Goal: Find specific page/section: Find specific page/section

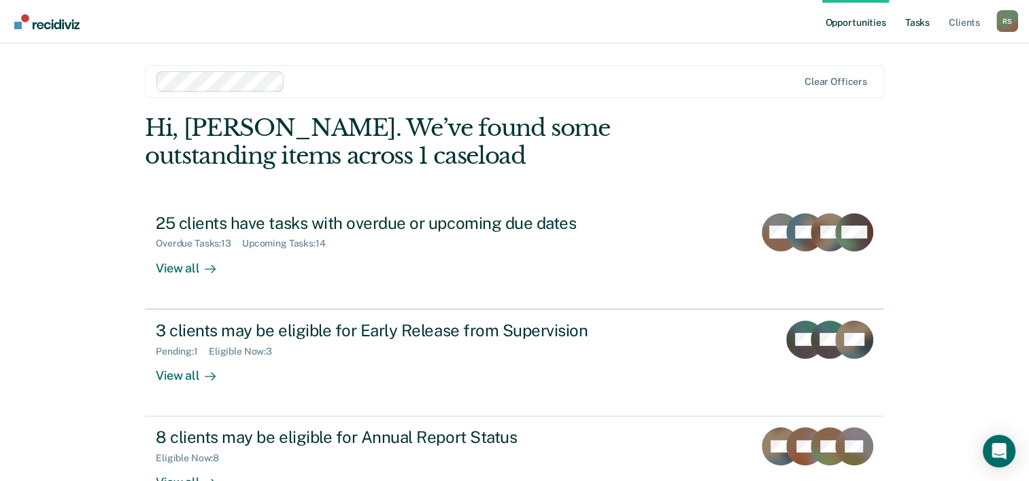
click at [913, 19] on link "Tasks" at bounding box center [917, 22] width 30 height 44
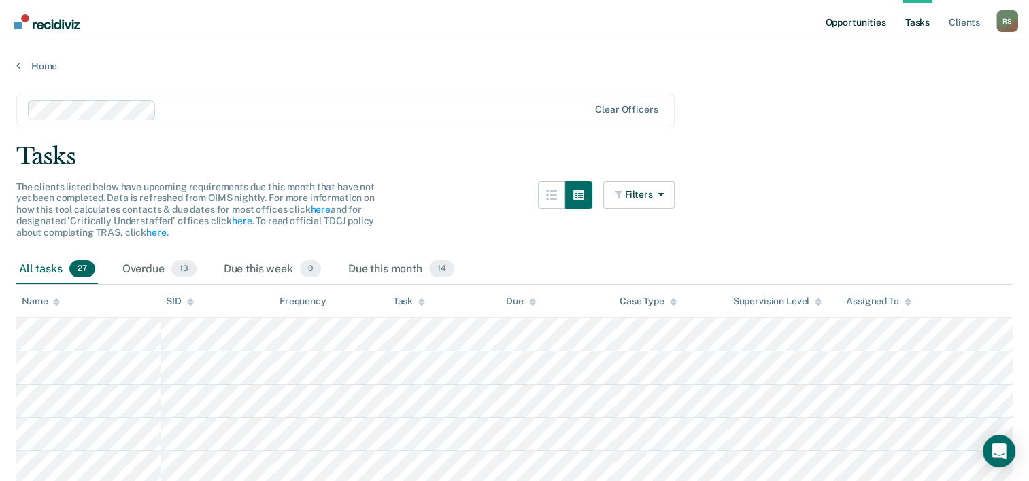
click at [873, 17] on link "Opportunities" at bounding box center [855, 22] width 66 height 44
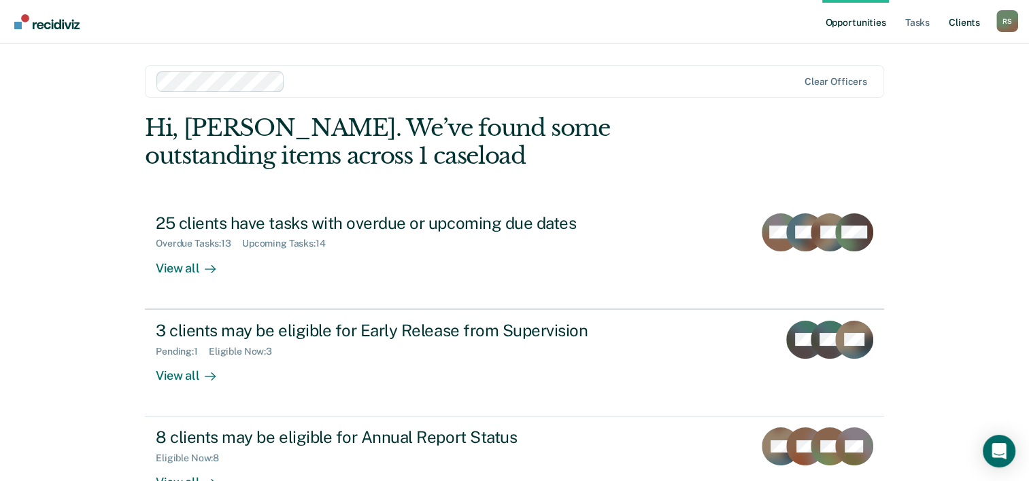
click at [958, 22] on link "Client s" at bounding box center [964, 22] width 37 height 44
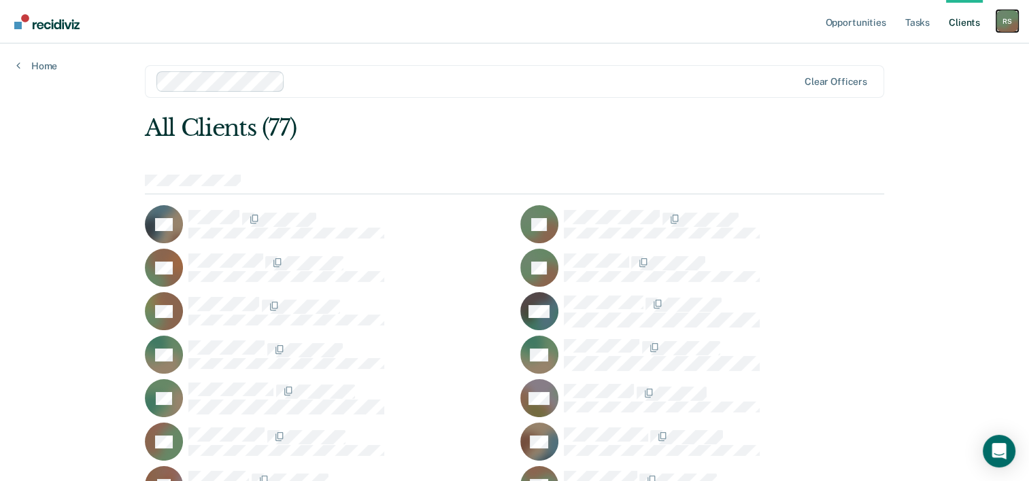
click at [1004, 23] on div "R S" at bounding box center [1007, 21] width 22 height 22
click at [926, 65] on div "Profile How it works Log Out" at bounding box center [952, 72] width 131 height 67
click at [926, 73] on link "How it works" at bounding box center [952, 73] width 109 height 12
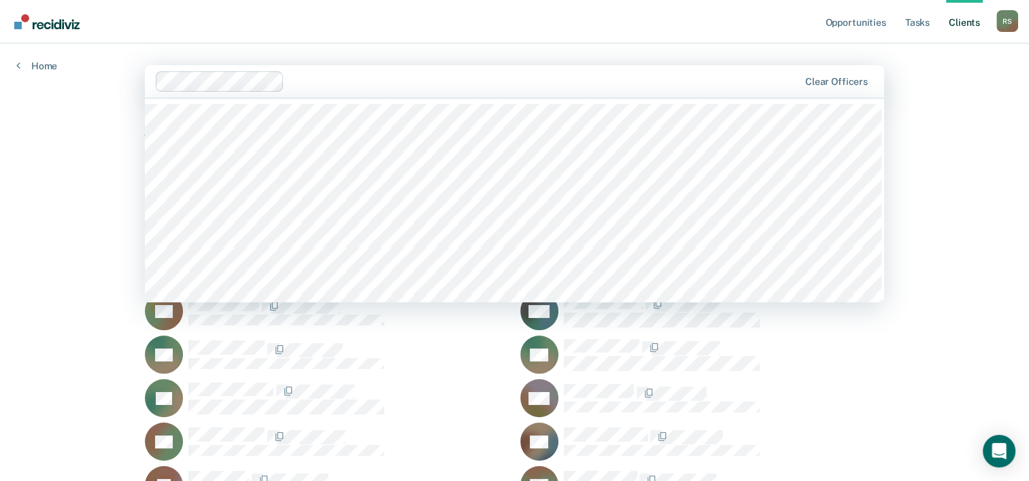
click at [370, 79] on div at bounding box center [544, 81] width 509 height 16
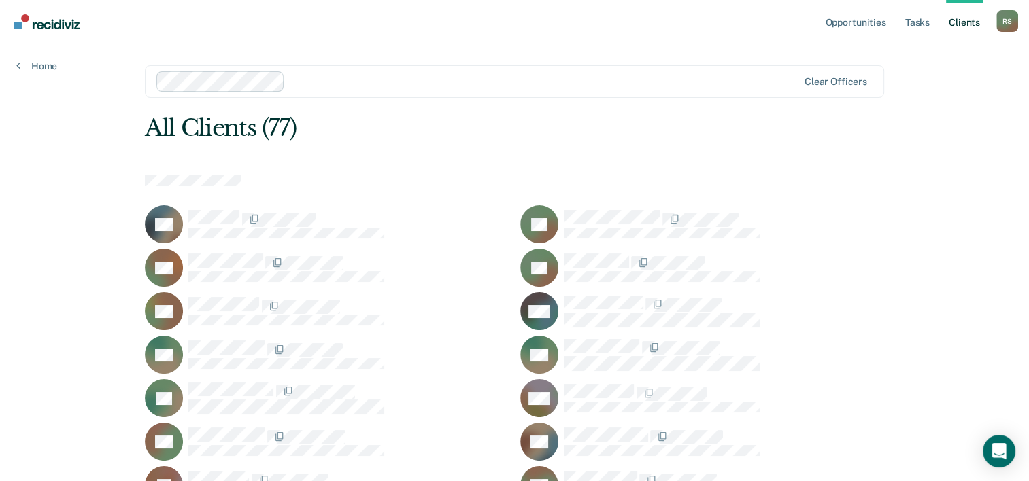
click at [325, 69] on div "Clear officers" at bounding box center [514, 81] width 739 height 33
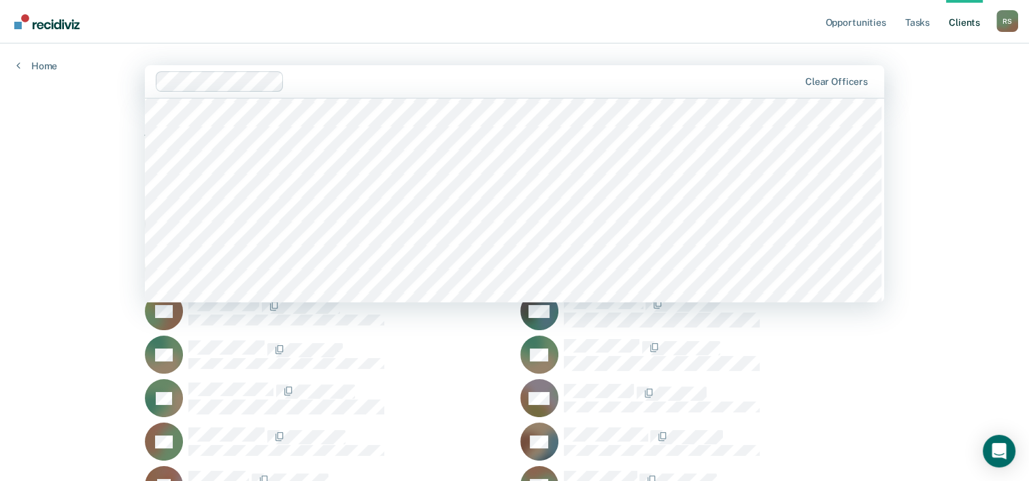
scroll to position [9044, 0]
drag, startPoint x: 294, startPoint y: 103, endPoint x: 296, endPoint y: 86, distance: 17.1
click at [296, 86] on div at bounding box center [544, 81] width 509 height 16
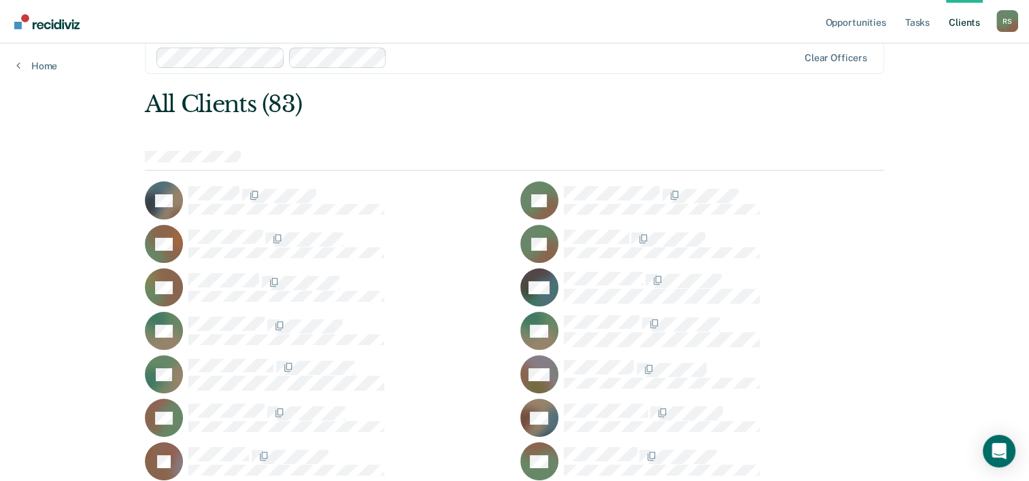
scroll to position [0, 0]
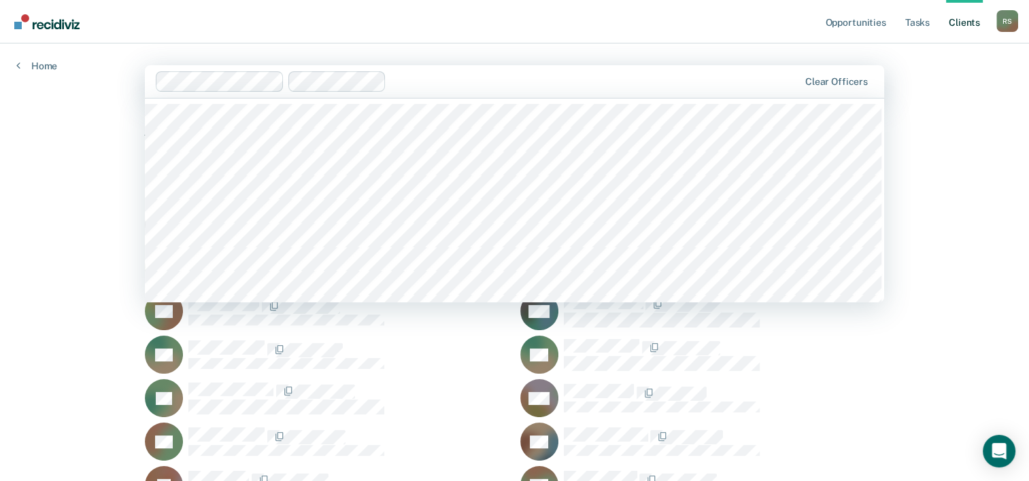
click at [373, 68] on div "Clear officers" at bounding box center [514, 81] width 739 height 33
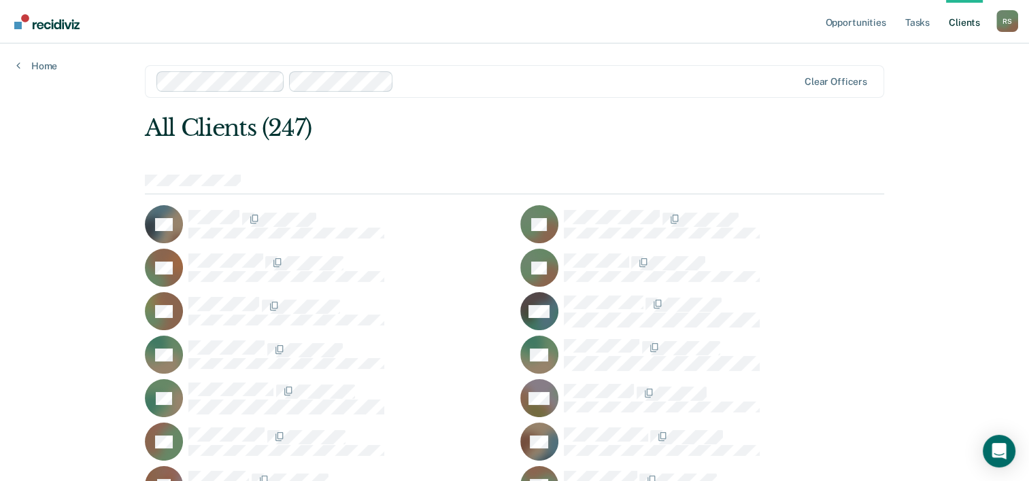
click at [390, 82] on div at bounding box center [477, 81] width 643 height 20
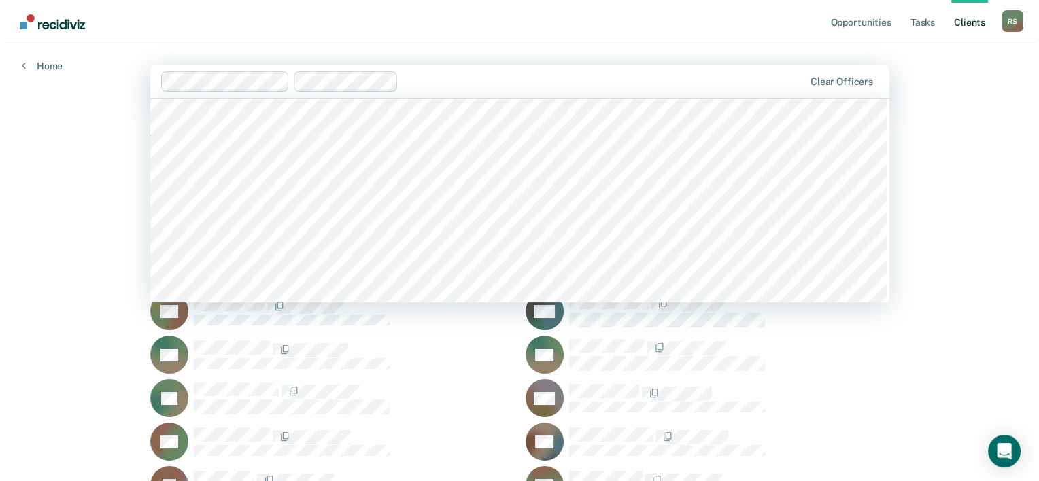
scroll to position [29462, 0]
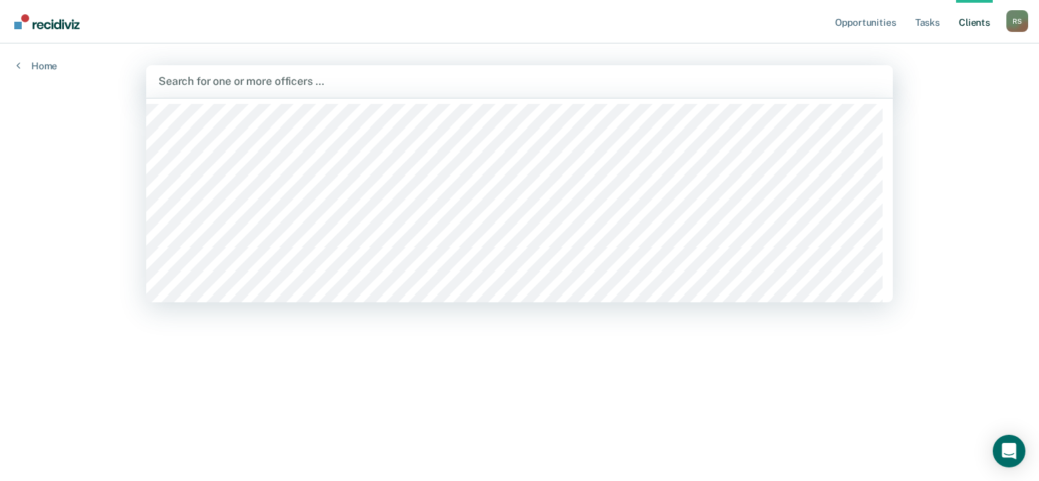
click at [247, 87] on div at bounding box center [519, 81] width 722 height 16
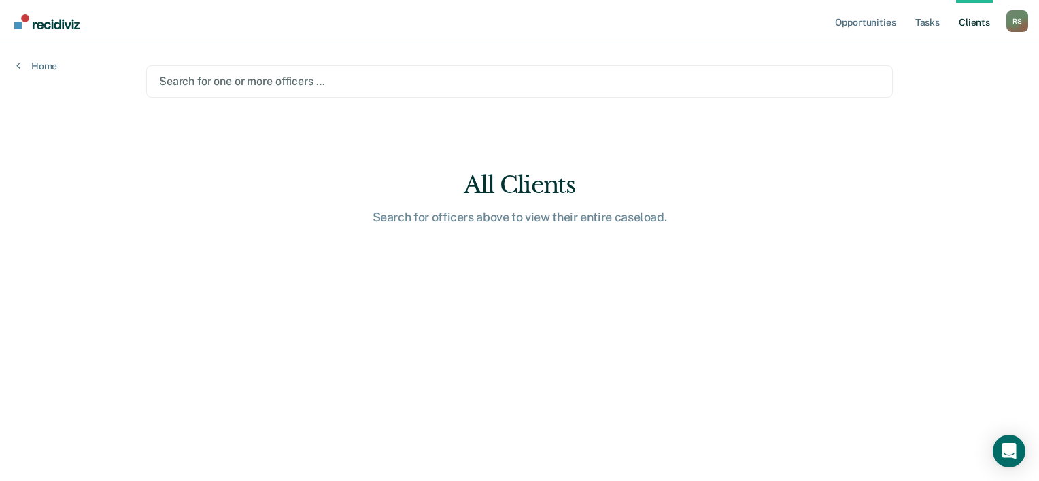
click at [329, 79] on div at bounding box center [519, 81] width 721 height 16
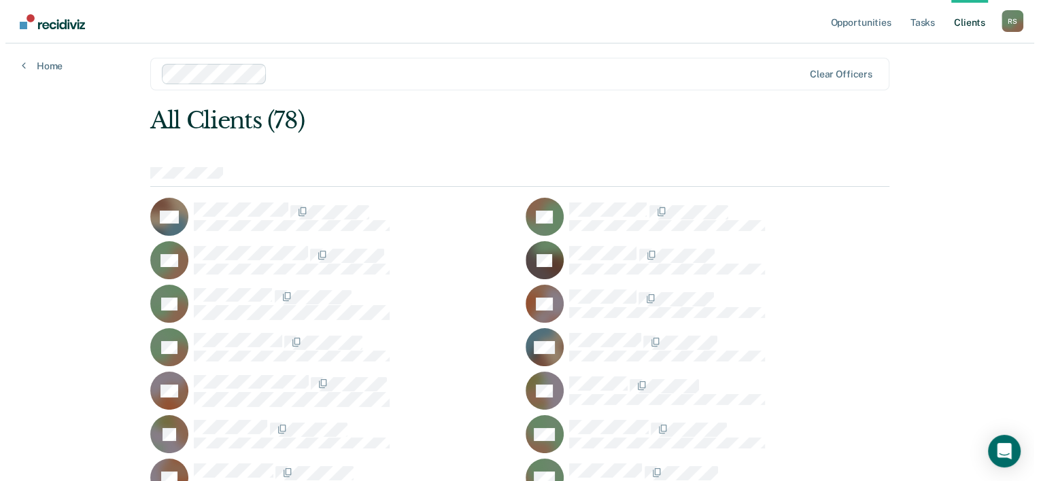
scroll to position [0, 0]
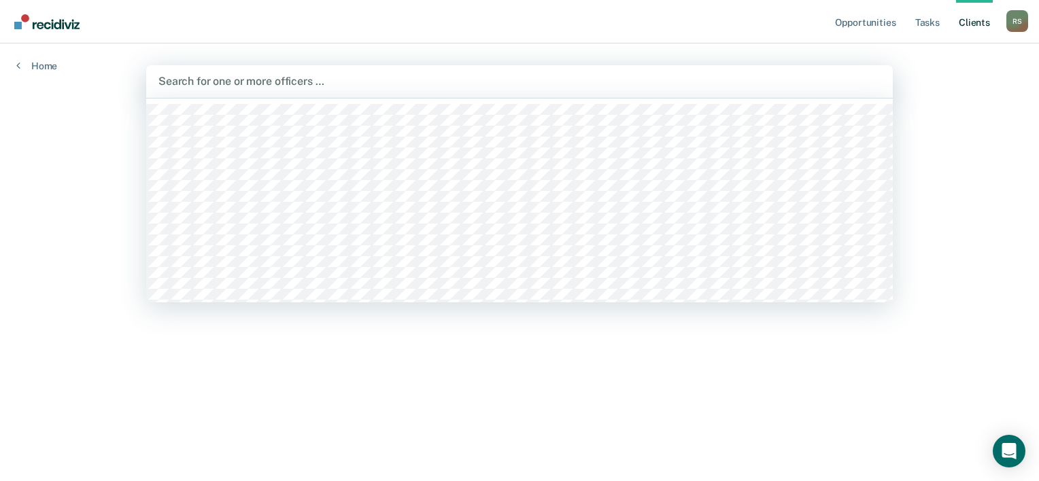
click at [753, 79] on div at bounding box center [519, 81] width 722 height 16
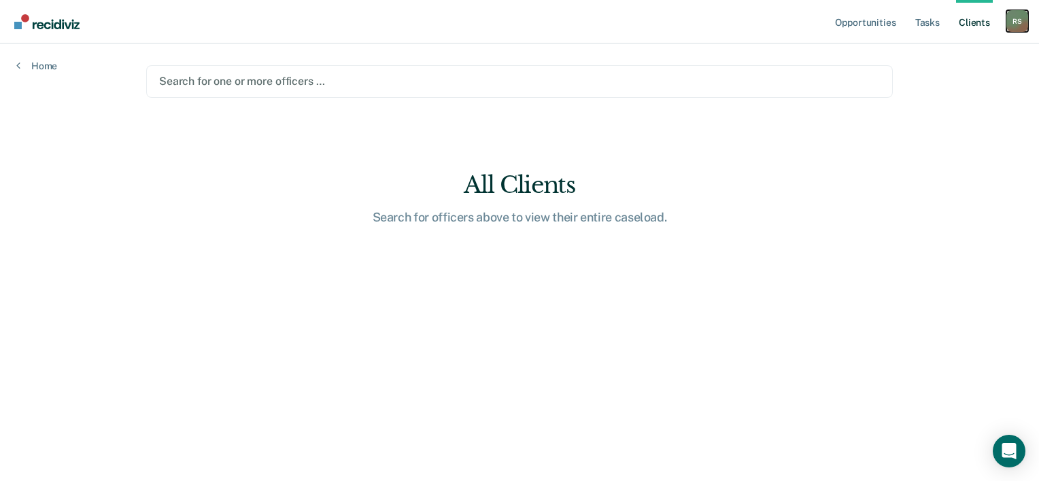
click at [1008, 12] on div "R S" at bounding box center [1017, 21] width 22 height 22
click at [932, 54] on link "Profile" at bounding box center [962, 56] width 109 height 12
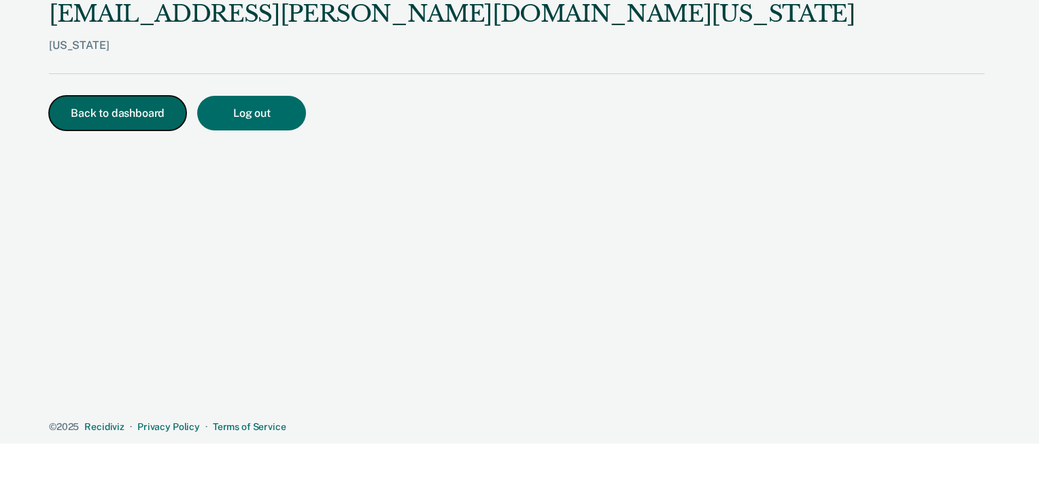
click at [174, 117] on button "Back to dashboard" at bounding box center [117, 113] width 137 height 35
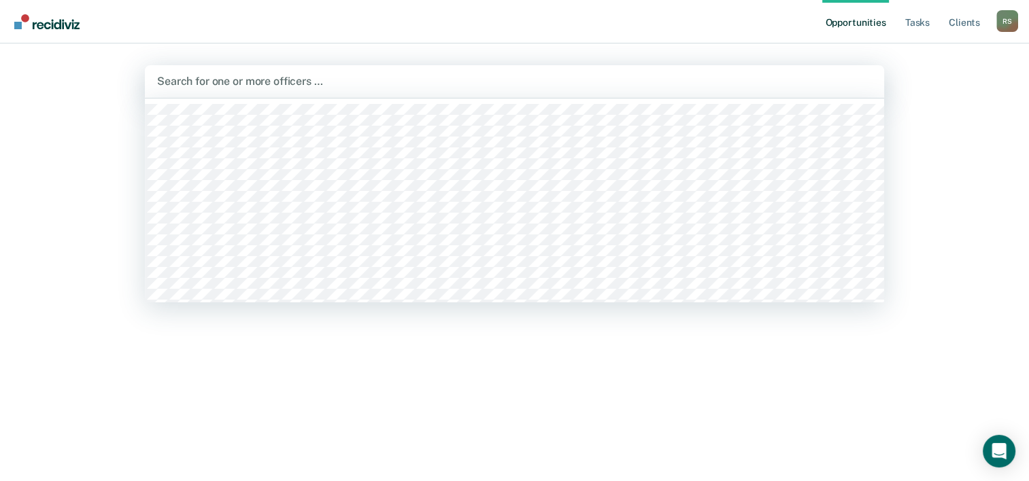
click at [203, 76] on div at bounding box center [514, 81] width 715 height 16
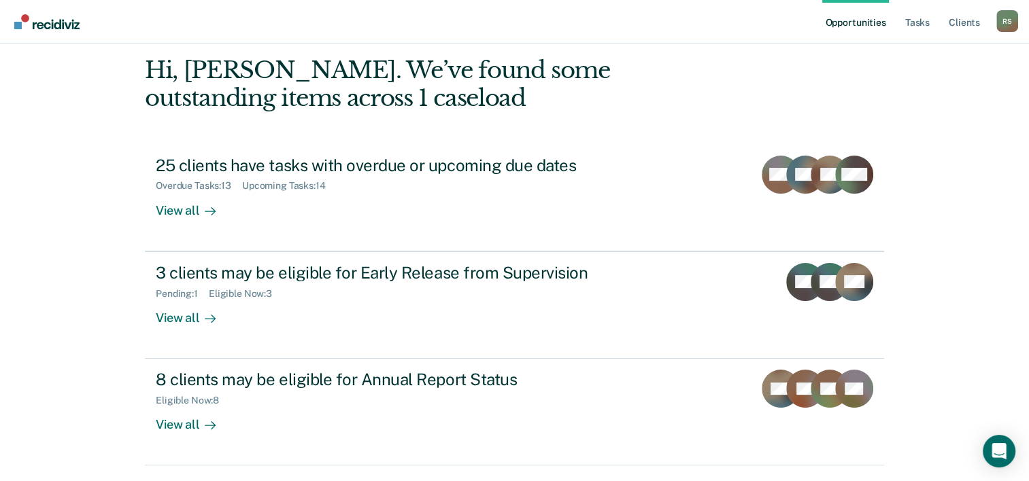
scroll to position [96, 0]
